Goal: Transaction & Acquisition: Purchase product/service

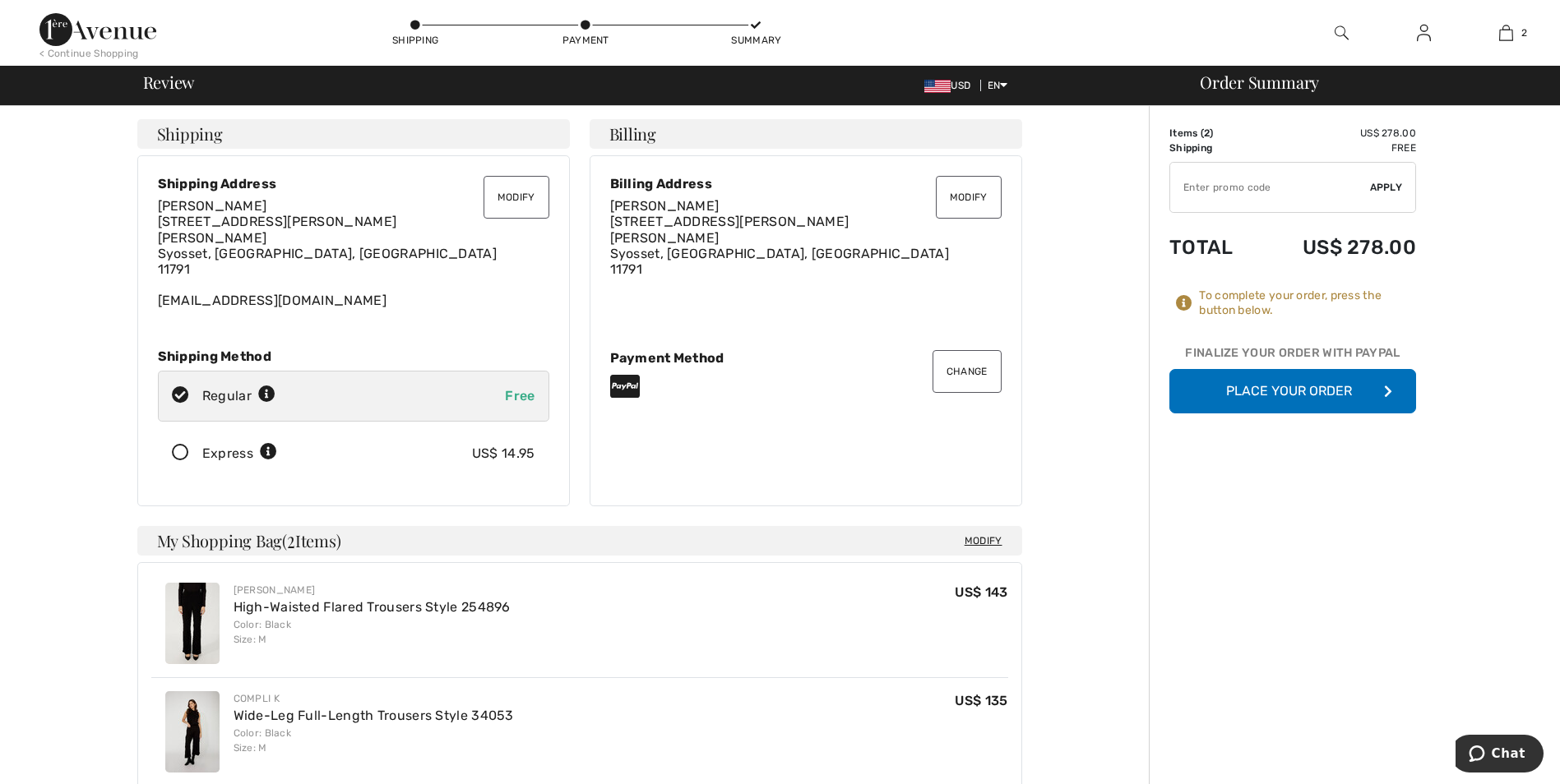
click at [1309, 382] on button "Place Your Order" at bounding box center [1292, 391] width 246 height 44
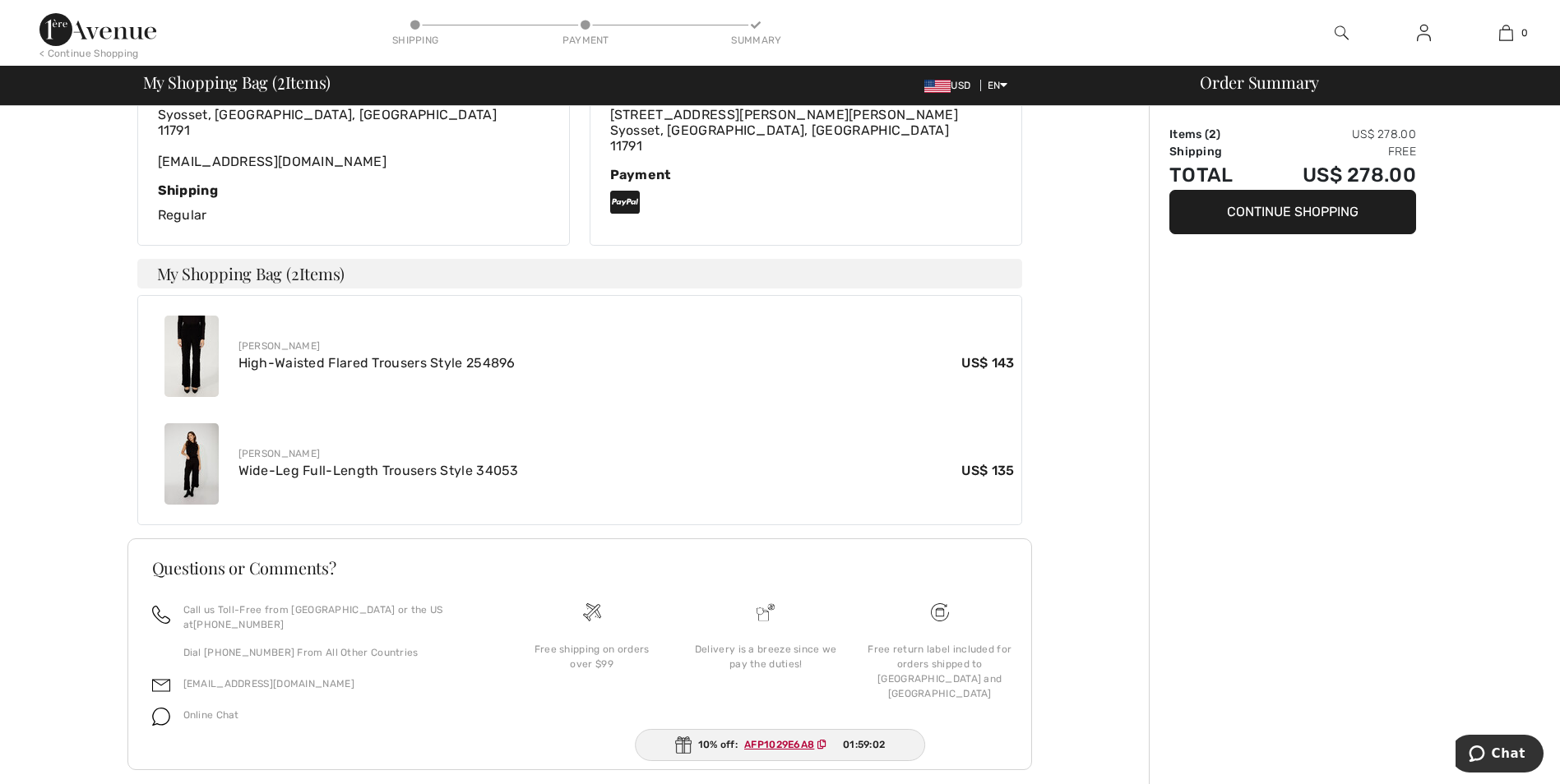
scroll to position [404, 0]
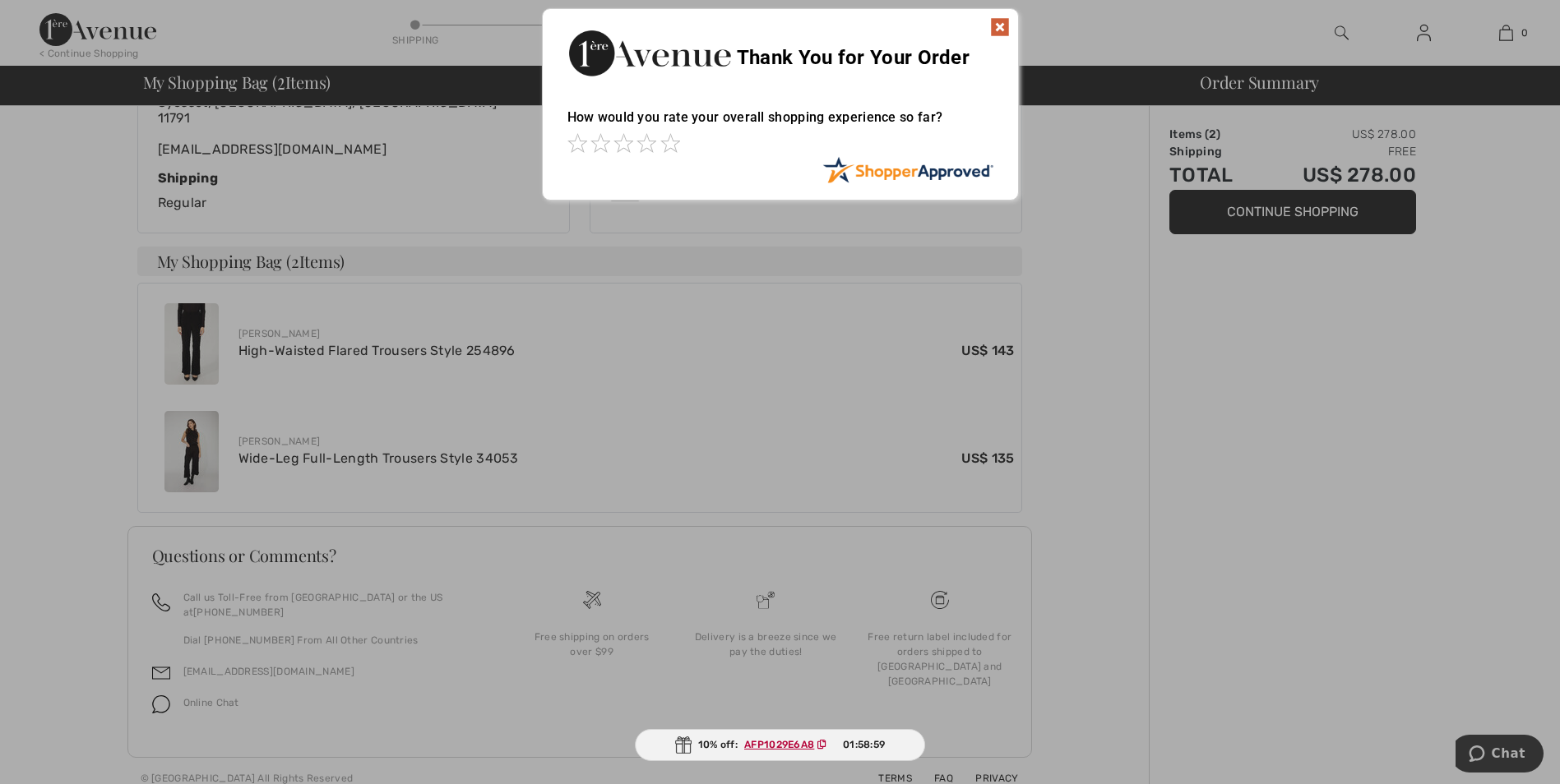
click at [995, 22] on img at bounding box center [1000, 27] width 19 height 19
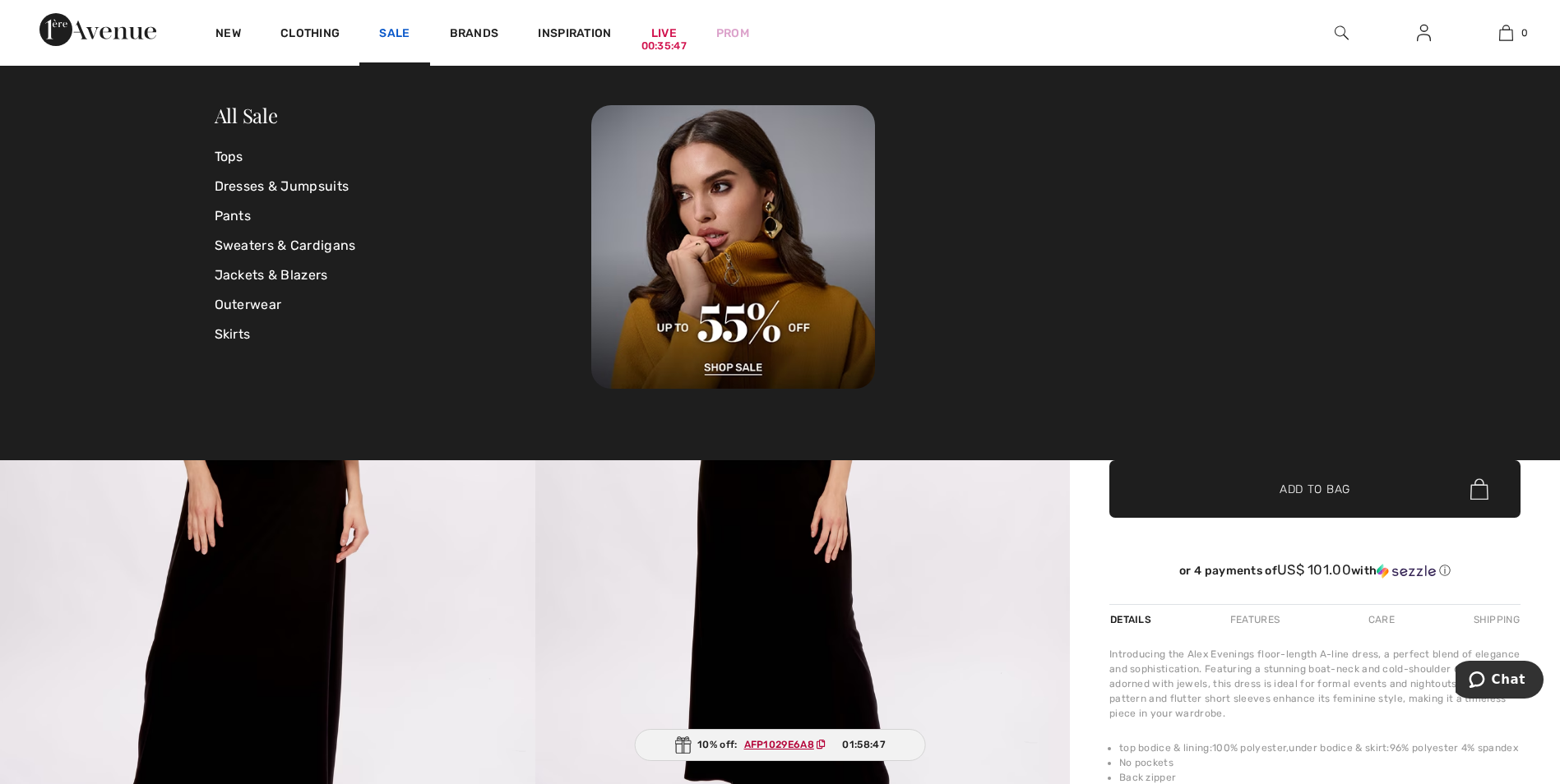
click at [387, 35] on link "Sale" at bounding box center [394, 35] width 30 height 18
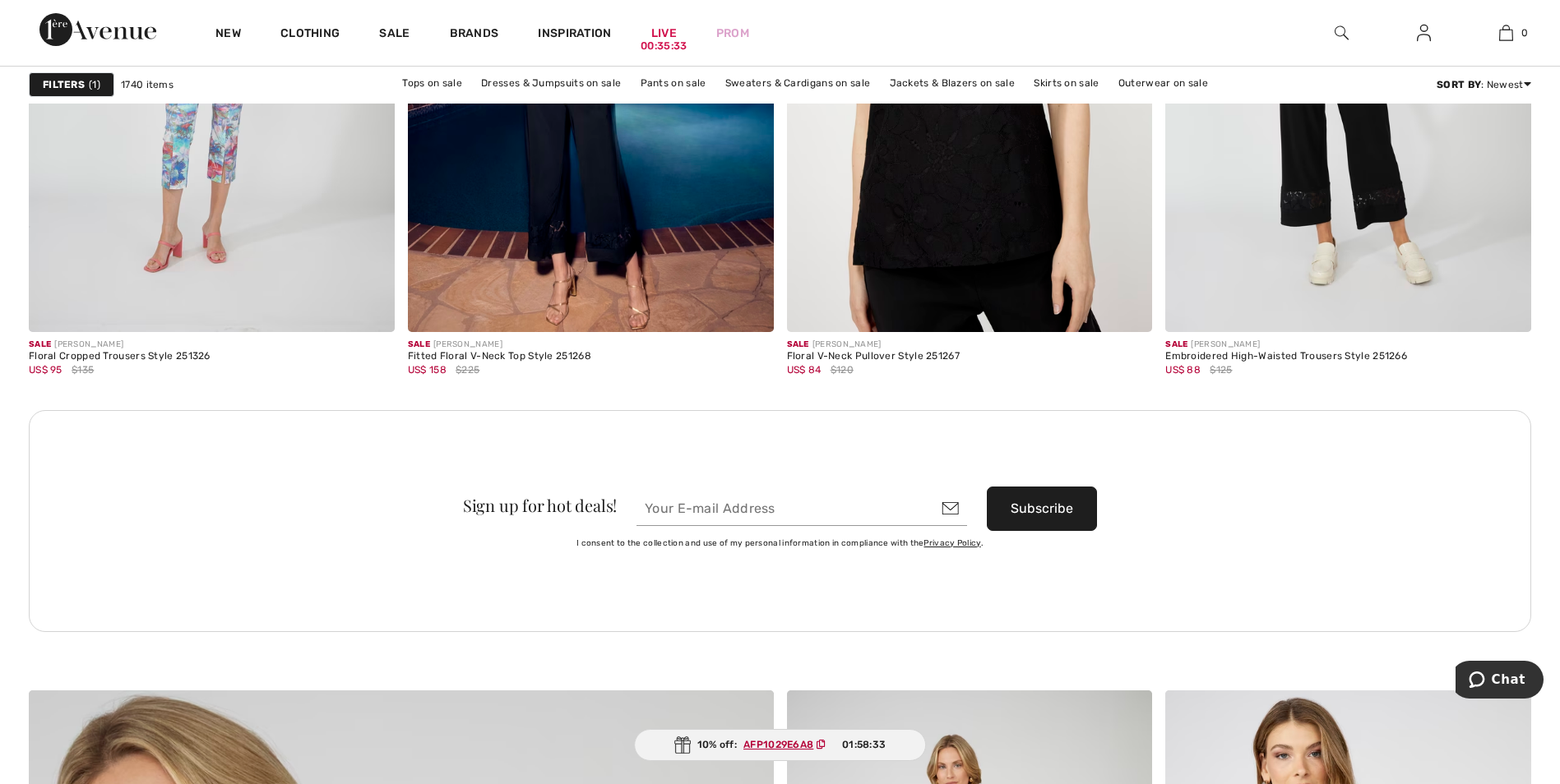
scroll to position [4604, 0]
